Goal: Information Seeking & Learning: Learn about a topic

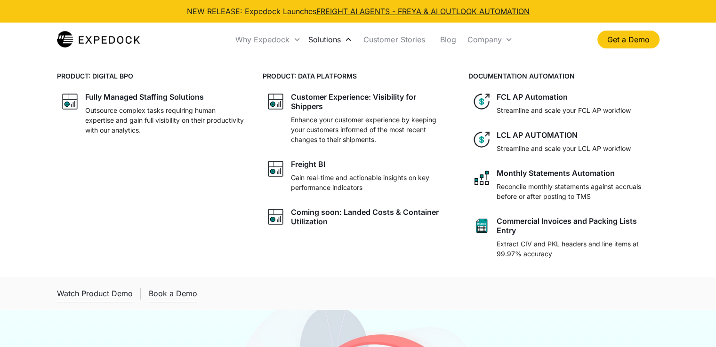
click at [334, 39] on div "Solutions" at bounding box center [324, 39] width 32 height 9
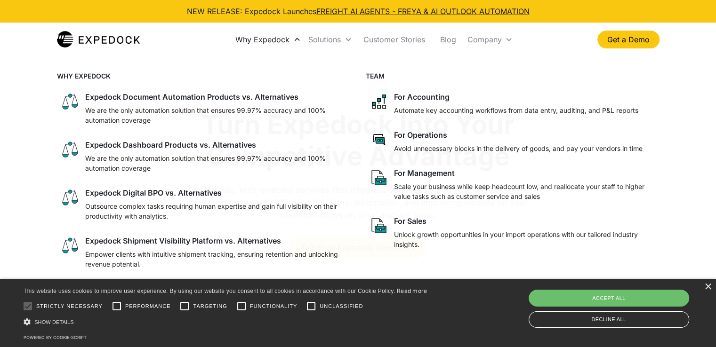
click at [290, 43] on div "Why Expedock" at bounding box center [268, 40] width 73 height 32
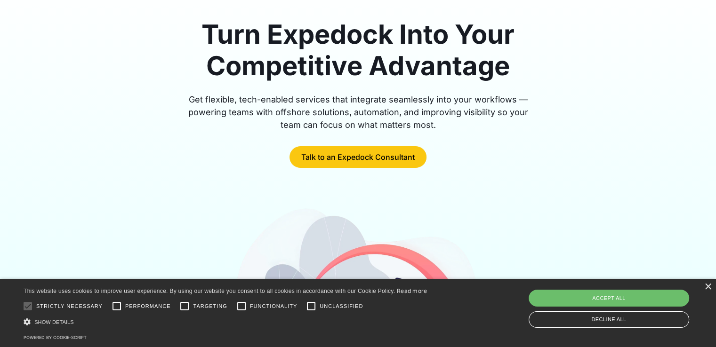
scroll to position [94, 0]
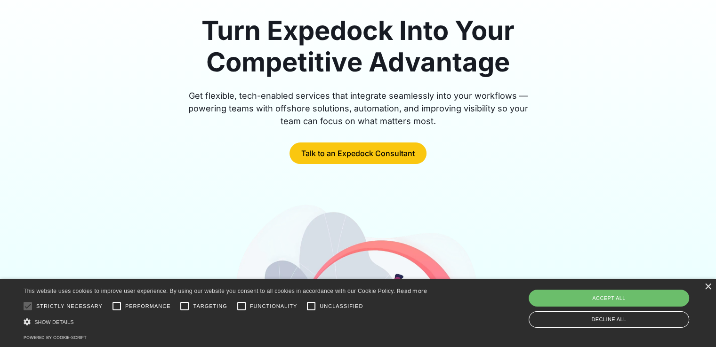
click at [172, 172] on div "Turn Expedock Into Your Competitive Advantage Get flexible, tech-enabled servic…" at bounding box center [358, 235] width 602 height 441
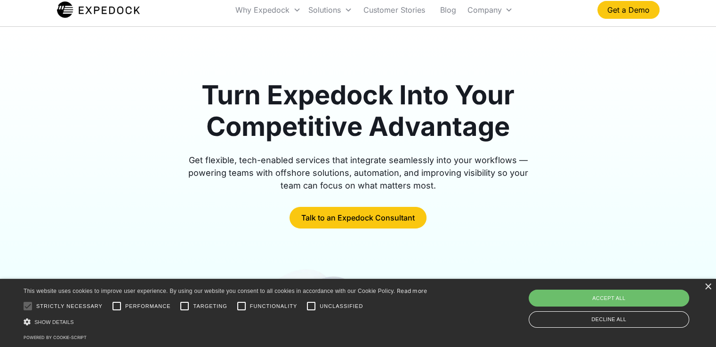
scroll to position [0, 0]
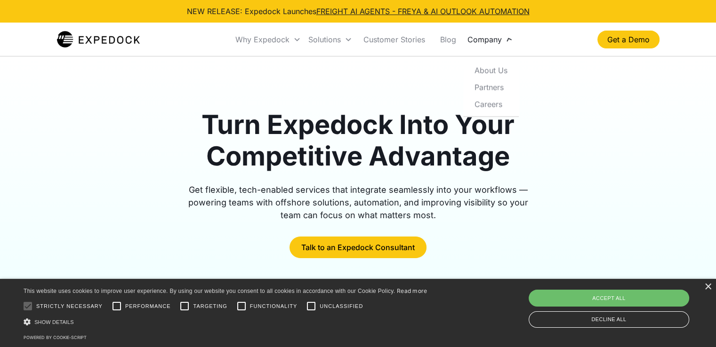
click at [505, 42] on div "Company" at bounding box center [489, 40] width 53 height 32
click at [510, 36] on icon at bounding box center [509, 40] width 8 height 8
click at [502, 38] on div "Company" at bounding box center [489, 40] width 53 height 32
click at [498, 42] on div "Company" at bounding box center [484, 39] width 34 height 9
click at [491, 64] on link "About Us" at bounding box center [491, 67] width 48 height 17
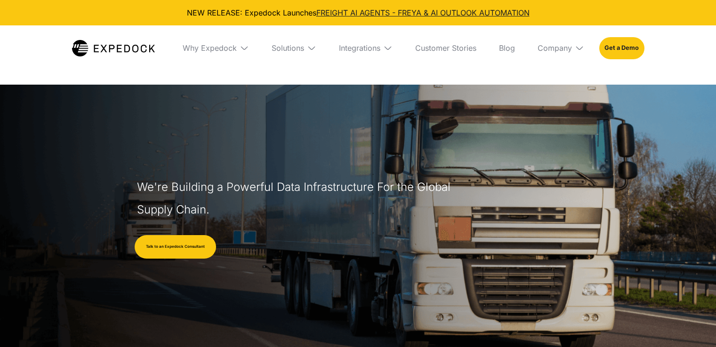
select select
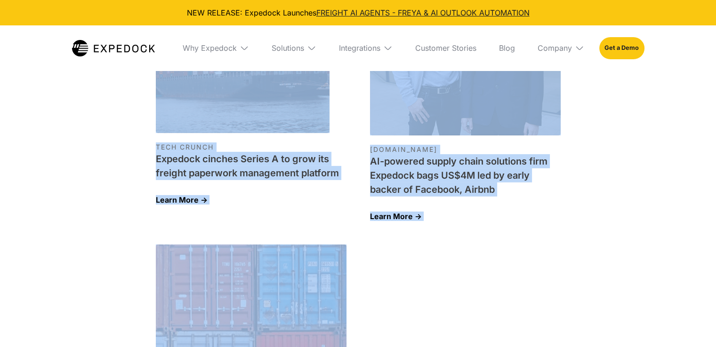
scroll to position [3064, 0]
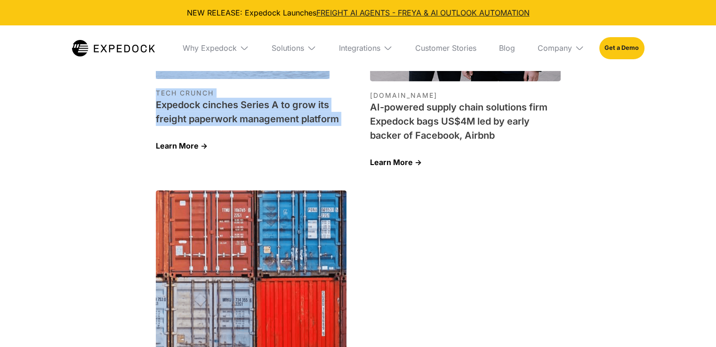
drag, startPoint x: 151, startPoint y: 155, endPoint x: 144, endPoint y: 113, distance: 42.3
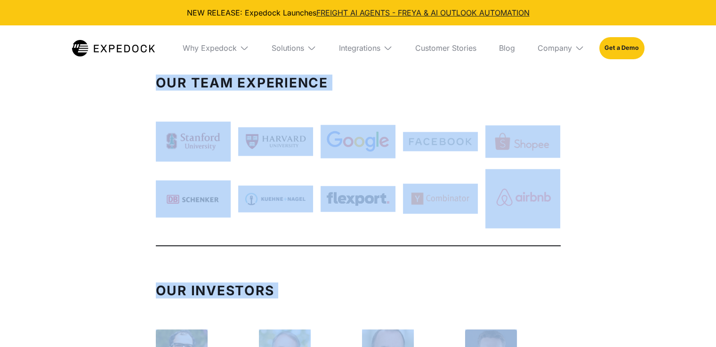
scroll to position [2217, 0]
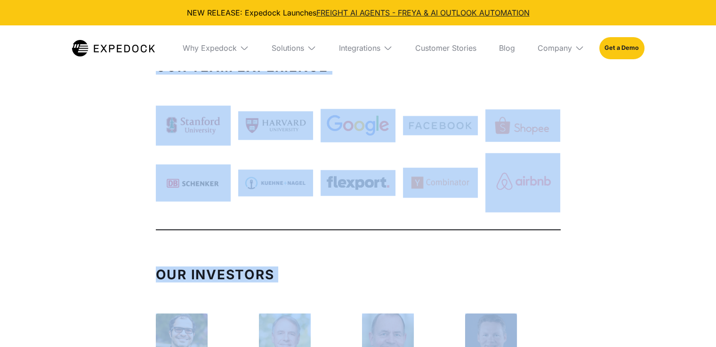
click at [480, 268] on div "Our Investors" at bounding box center [358, 274] width 405 height 13
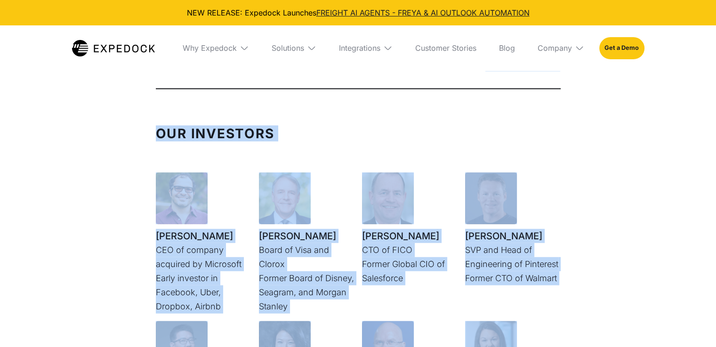
click at [586, 206] on div "Our Investors Ali Partovi CEO of company acquired by Microsoft Early investor i…" at bounding box center [358, 320] width 716 height 424
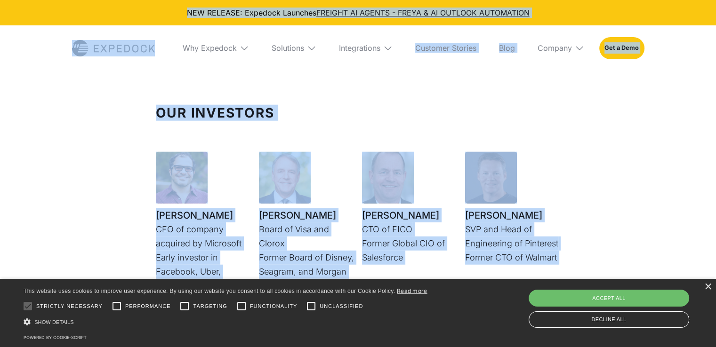
scroll to position [2377, 0]
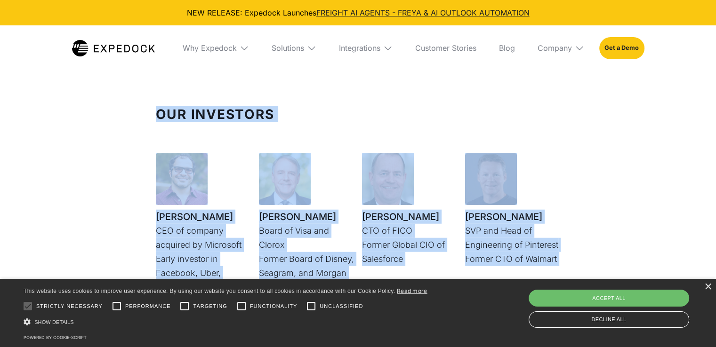
drag, startPoint x: 531, startPoint y: 232, endPoint x: 240, endPoint y: 115, distance: 313.8
click at [161, 108] on div "Our Investors Ali Partovi CEO of company acquired by Microsoft Early investor i…" at bounding box center [358, 292] width 405 height 368
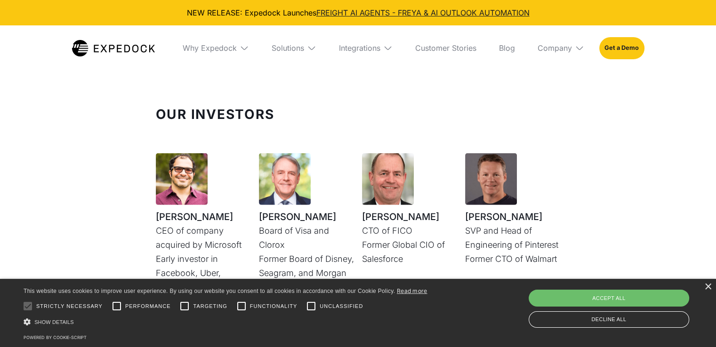
drag, startPoint x: 569, startPoint y: 296, endPoint x: 664, endPoint y: 242, distance: 109.1
click at [570, 296] on div "Accept all" at bounding box center [608, 298] width 160 height 17
checkbox input "true"
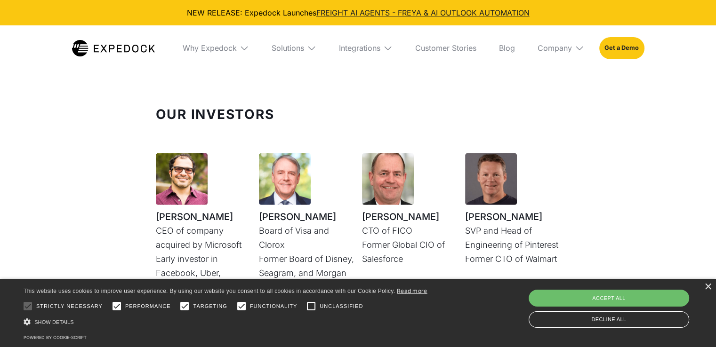
checkbox input "true"
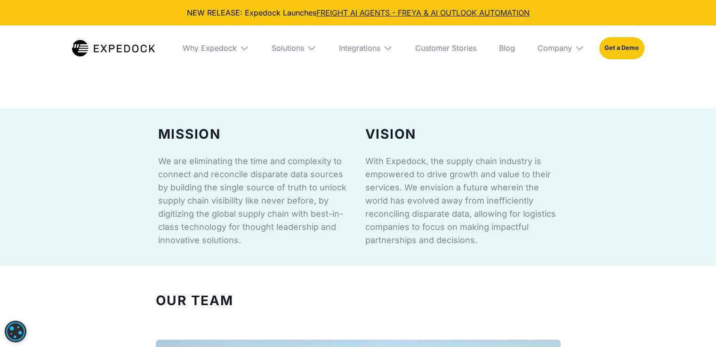
scroll to position [527, 0]
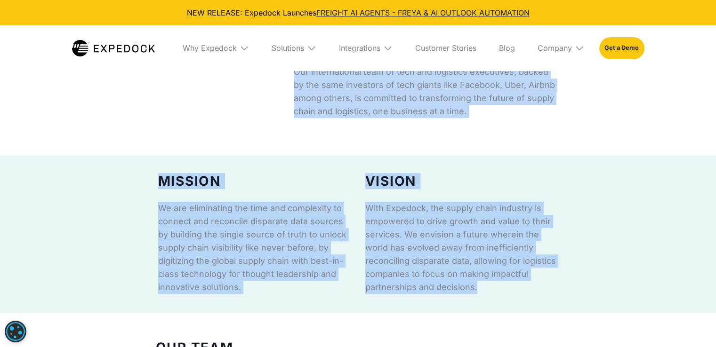
drag, startPoint x: 479, startPoint y: 292, endPoint x: 295, endPoint y: 82, distance: 279.8
copy div "Our international team of tech and logistics executives, backed by the same inv…"
click at [655, 97] on div "Our Story Expedock is the AI-powered automation service behind some of the lead…" at bounding box center [358, 12] width 716 height 211
click at [494, 112] on p "Expedock is the AI-powered automation service behind some of the leading player…" at bounding box center [427, 12] width 267 height 211
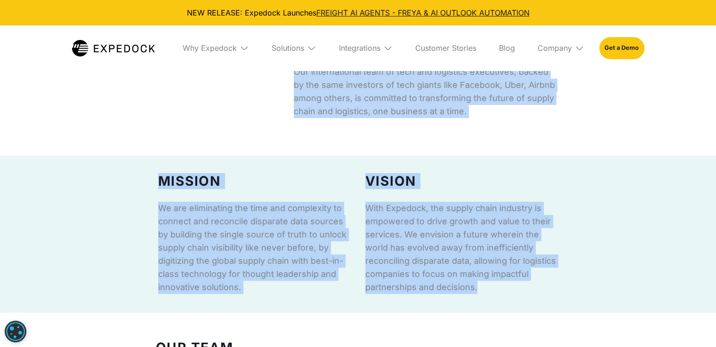
click at [461, 99] on p "Expedock is the AI-powered automation service behind some of the leading player…" at bounding box center [427, 12] width 267 height 211
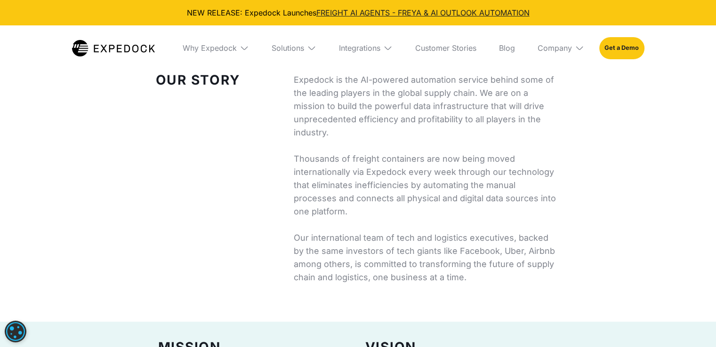
scroll to position [245, 0]
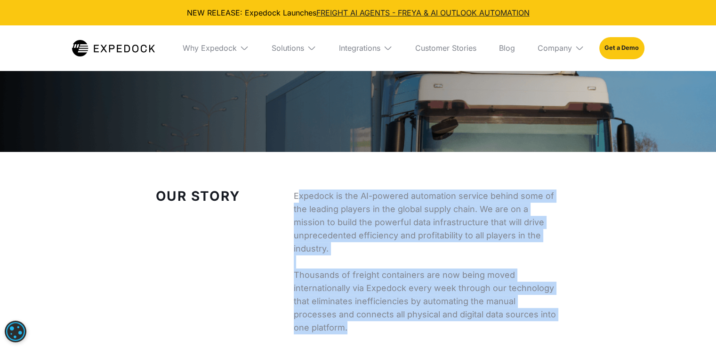
drag, startPoint x: 296, startPoint y: 191, endPoint x: 351, endPoint y: 316, distance: 136.1
click at [354, 322] on p "Expedock is the AI-powered automation service behind some of the leading player…" at bounding box center [427, 295] width 267 height 211
click at [297, 226] on p "Expedock is the AI-powered automation service behind some of the leading player…" at bounding box center [427, 295] width 267 height 211
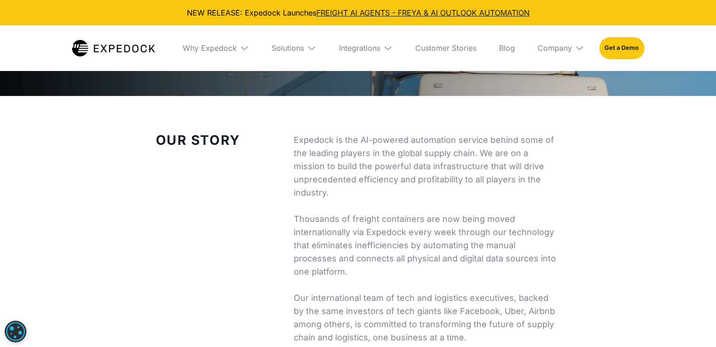
scroll to position [339, 0]
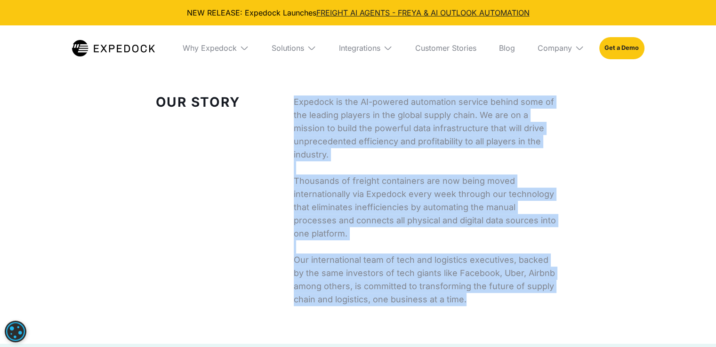
drag, startPoint x: 293, startPoint y: 102, endPoint x: 487, endPoint y: 303, distance: 278.9
click at [487, 303] on p "Expedock is the AI-powered automation service behind some of the leading player…" at bounding box center [427, 201] width 267 height 211
copy p "Expedock is the AI-powered automation service behind some of the leading player…"
click at [224, 195] on div "Our Story Expedock is the AI-powered automation service behind some of the lead…" at bounding box center [358, 201] width 414 height 211
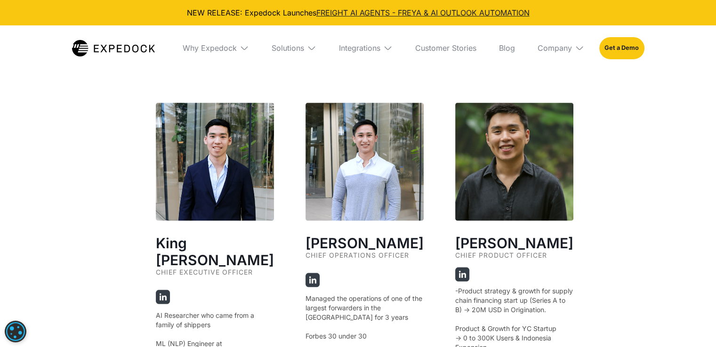
scroll to position [1657, 0]
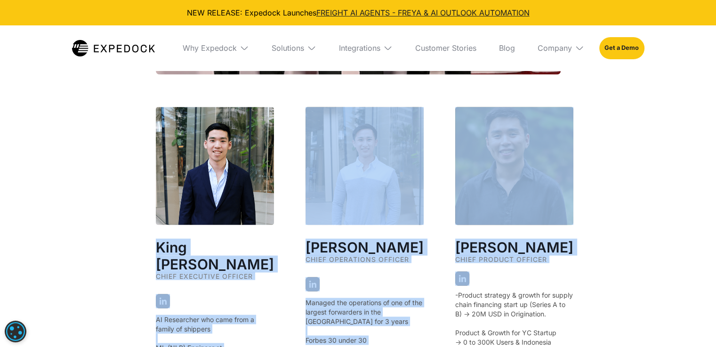
drag, startPoint x: 154, startPoint y: 241, endPoint x: 517, endPoint y: 277, distance: 364.5
click at [517, 277] on div "Our Founders ‍ King Alandy Dy Chief Executive Officer AI Researcher who came fr…" at bounding box center [358, 134] width 442 height 933
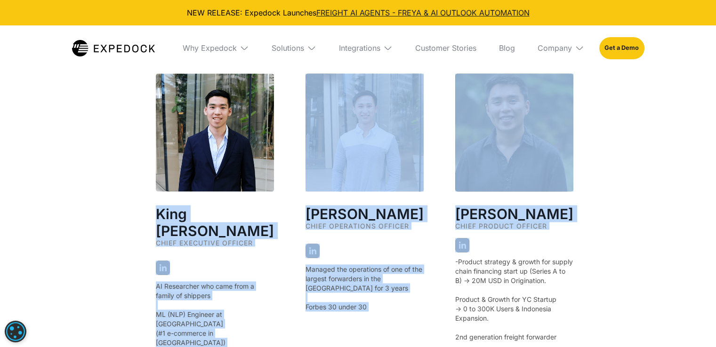
scroll to position [1751, 0]
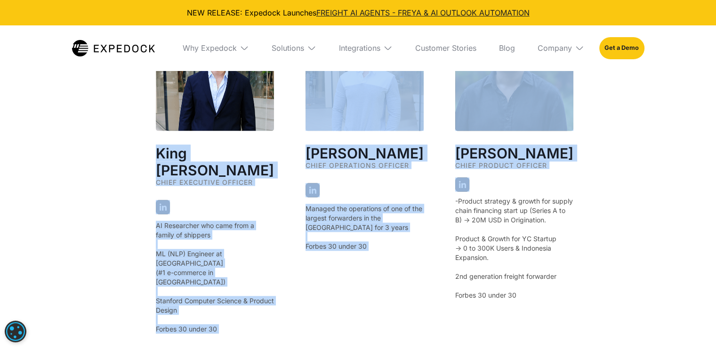
click at [52, 168] on div "Our Founders ‍ King Alandy Dy Chief Executive Officer AI Researcher who came fr…" at bounding box center [358, 40] width 716 height 933
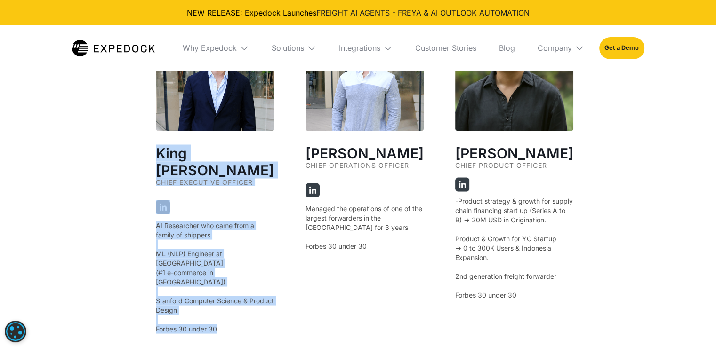
drag, startPoint x: 159, startPoint y: 146, endPoint x: 222, endPoint y: 291, distance: 158.5
click at [222, 291] on div "King Alandy Dy Chief Executive Officer AI Researcher who came from a family of …" at bounding box center [215, 173] width 118 height 321
copy div "King Alandy Dy Chief Executive Officer AI Researcher who came from a family of …"
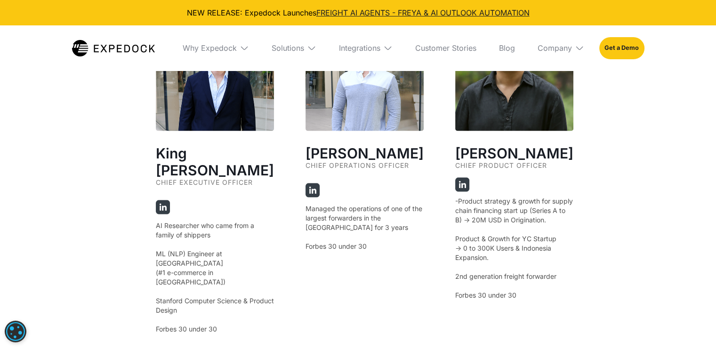
click at [306, 144] on h3 "Jeff Tan" at bounding box center [364, 152] width 118 height 17
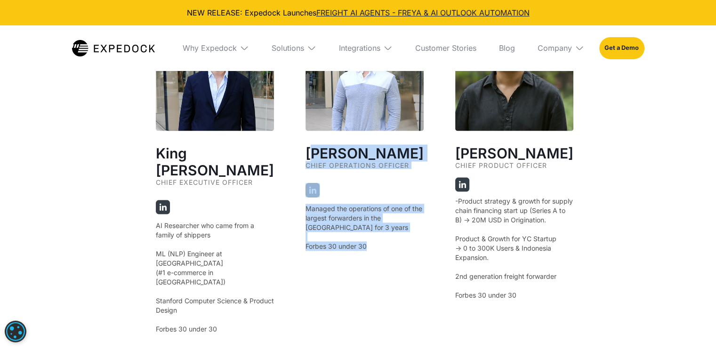
drag, startPoint x: 305, startPoint y: 145, endPoint x: 365, endPoint y: 247, distance: 118.3
click at [365, 247] on div "Jeff Tan Chief Operations Officer Managed the operations of one of the largest …" at bounding box center [364, 173] width 118 height 321
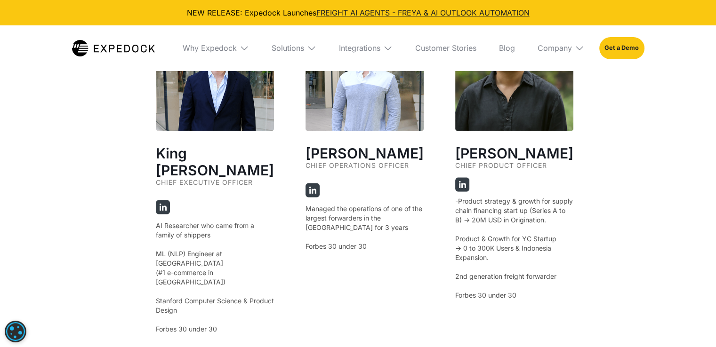
click at [299, 151] on div "King Alandy Dy Chief Executive Officer AI Researcher who came from a family of …" at bounding box center [358, 246] width 405 height 467
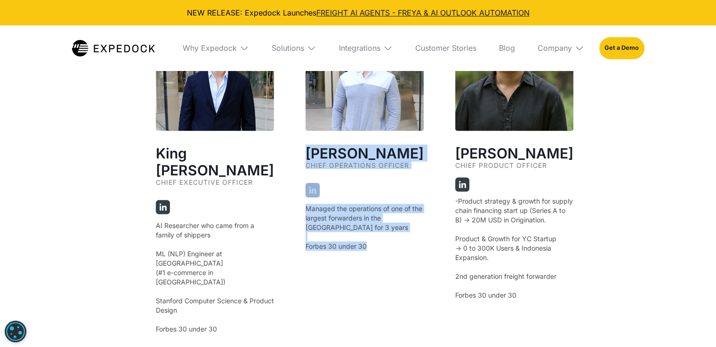
drag, startPoint x: 300, startPoint y: 149, endPoint x: 324, endPoint y: 268, distance: 121.9
click at [366, 242] on div "King Alandy Dy Chief Executive Officer AI Researcher who came from a family of …" at bounding box center [358, 246] width 405 height 467
copy div "Jeff Tan Chief Operations Officer Managed the operations of one of the largest …"
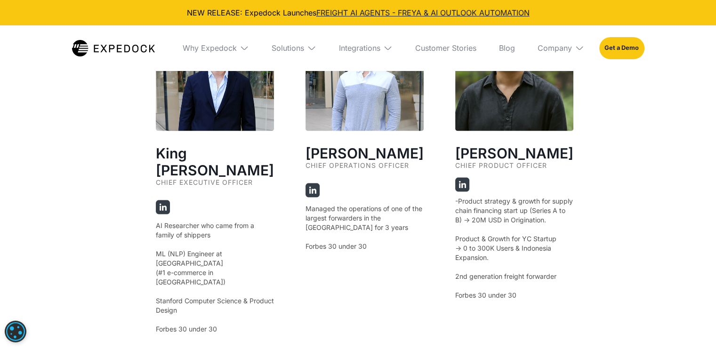
click at [455, 144] on h3 "Jig Young" at bounding box center [514, 152] width 118 height 17
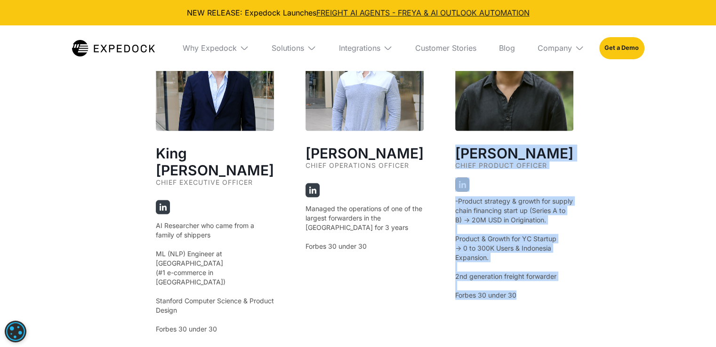
drag, startPoint x: 446, startPoint y: 147, endPoint x: 521, endPoint y: 300, distance: 170.5
click at [521, 300] on div "Jig Young Chief Product Officer -Product strategy & growth for supply chain fin…" at bounding box center [514, 173] width 118 height 321
copy div "Jig Young Chief Product Officer -Product strategy & growth for supply chain fin…"
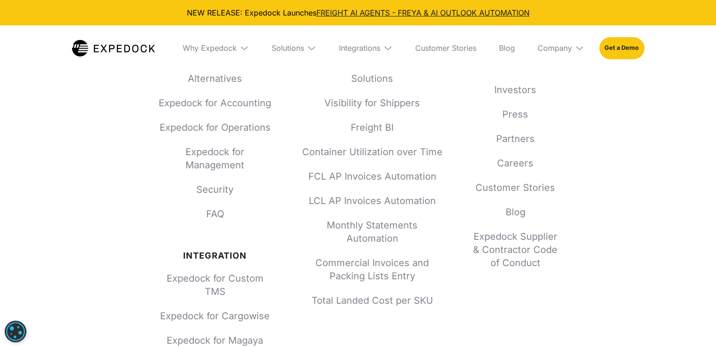
scroll to position [4067, 0]
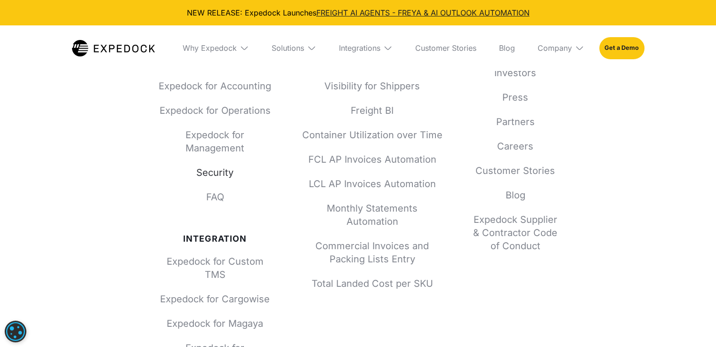
click at [215, 166] on link "Security" at bounding box center [215, 172] width 113 height 13
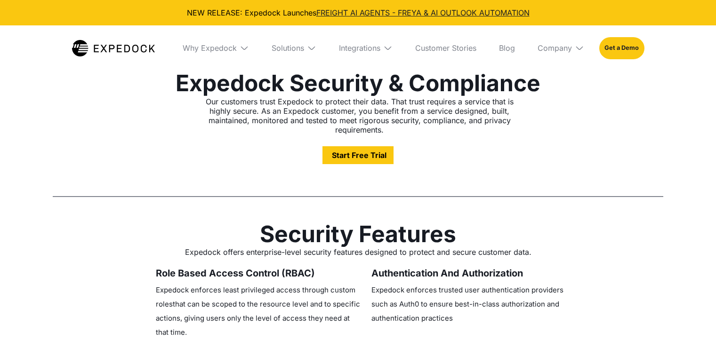
select select
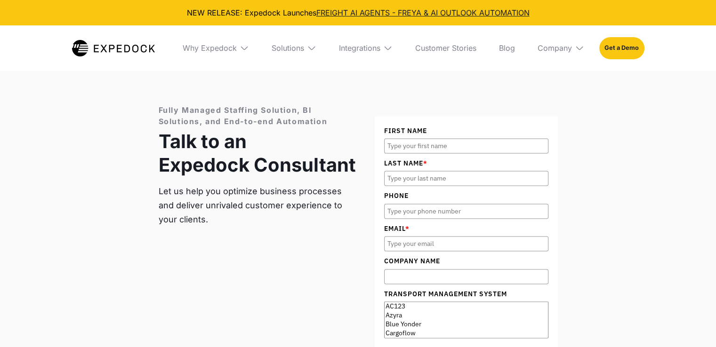
scroll to position [1318, 0]
